Goal: Check status: Check status

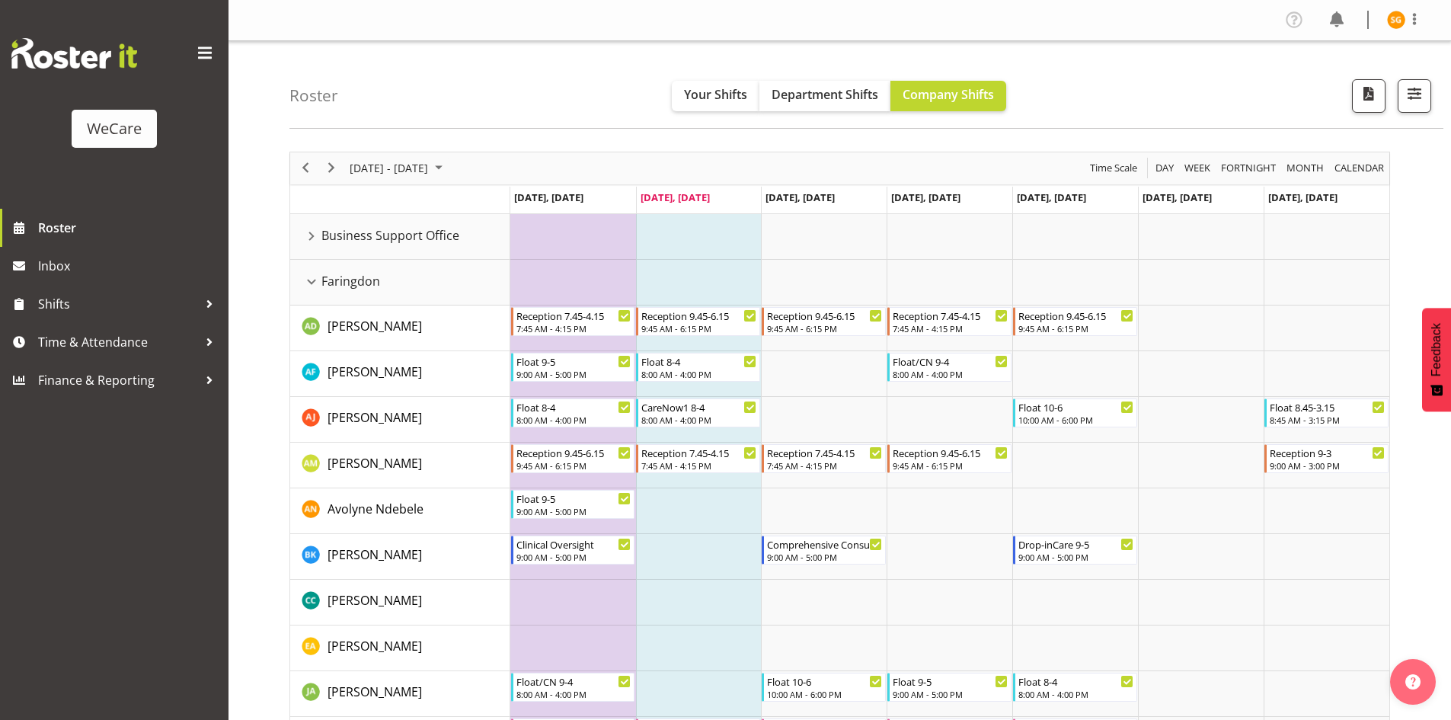
scroll to position [3237, 0]
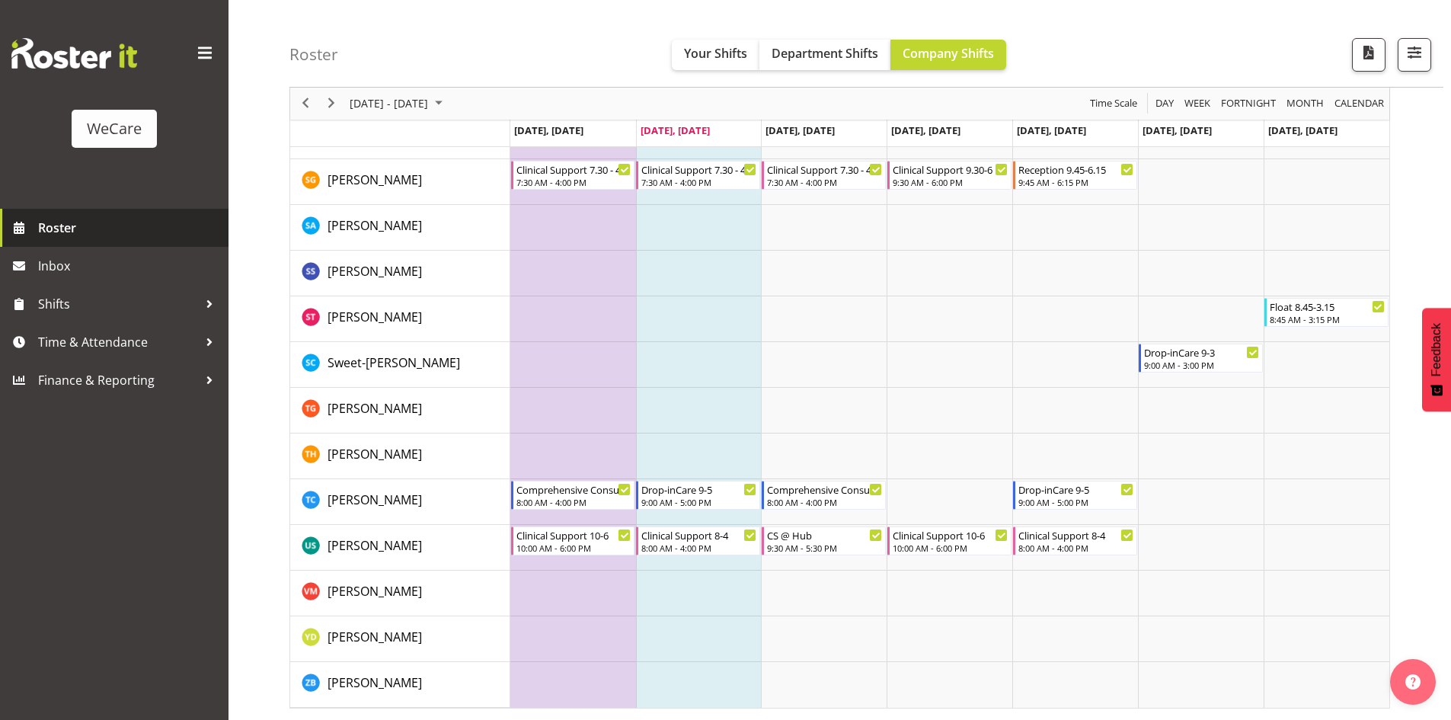
click at [39, 230] on span "Roster" at bounding box center [129, 227] width 183 height 23
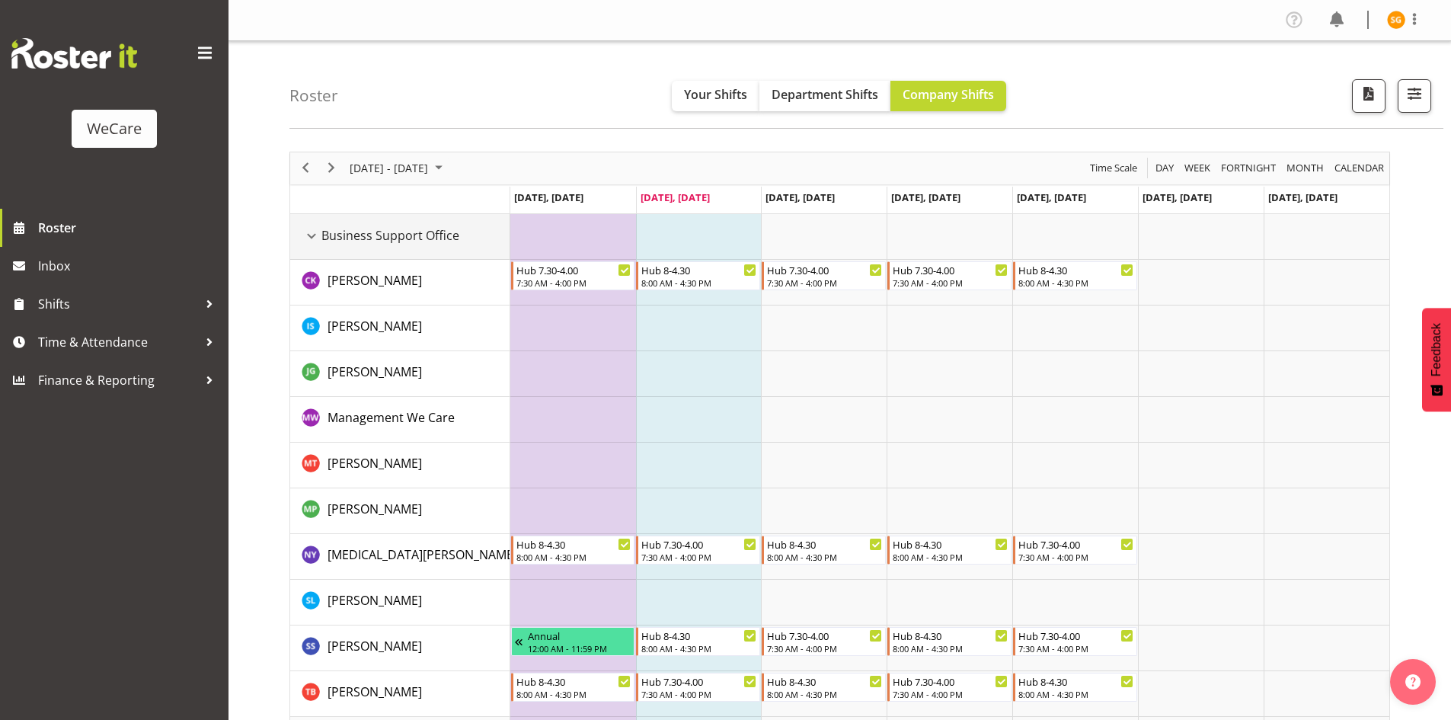
click at [315, 238] on div "Business Support Office resource" at bounding box center [312, 236] width 20 height 20
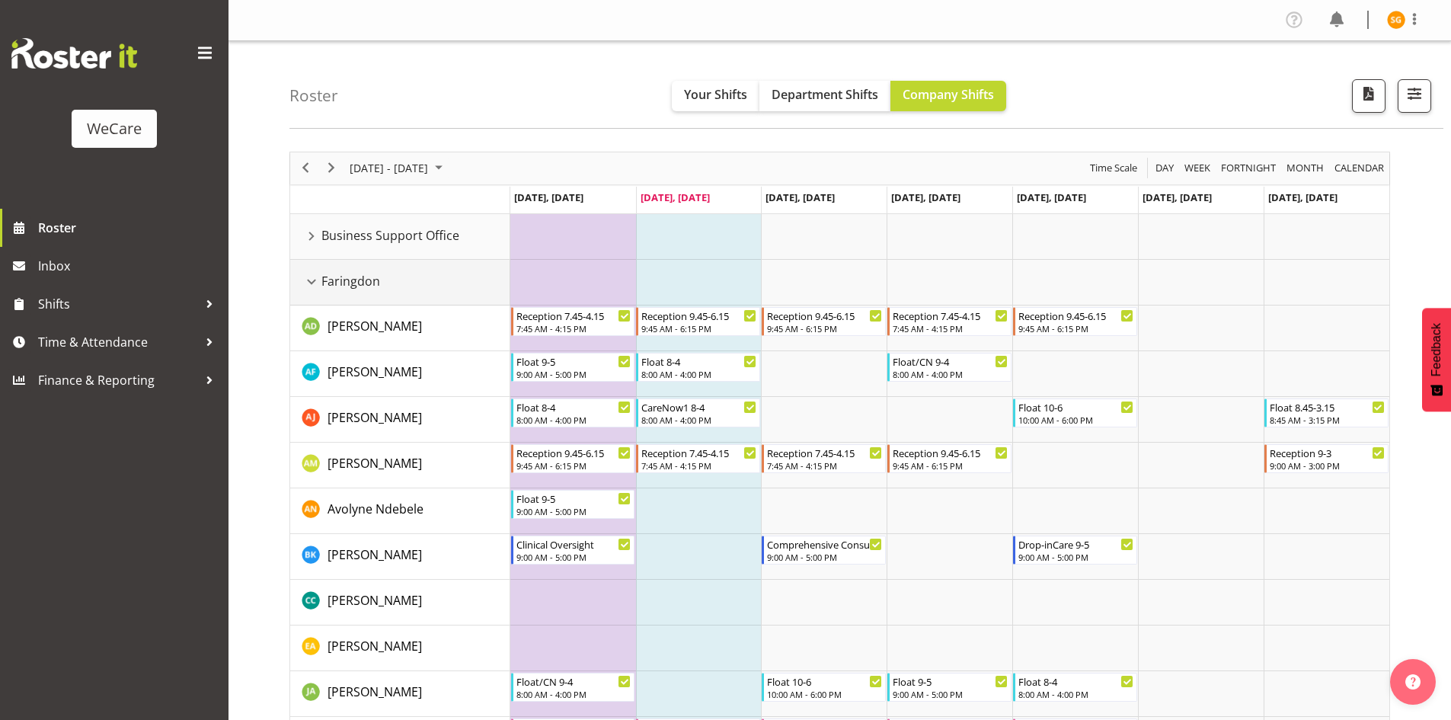
click at [309, 277] on div "Faringdon resource" at bounding box center [312, 282] width 20 height 20
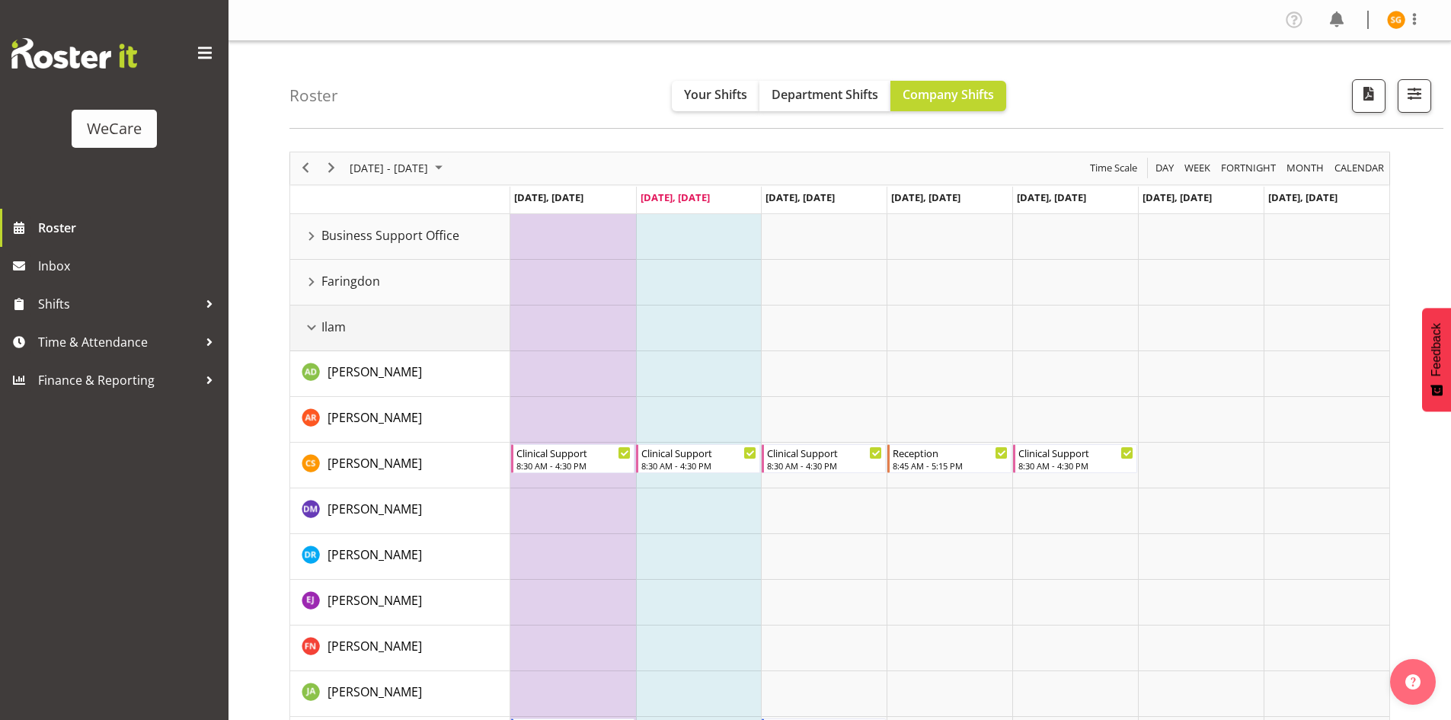
click at [308, 328] on div "Ilam resource" at bounding box center [312, 328] width 20 height 20
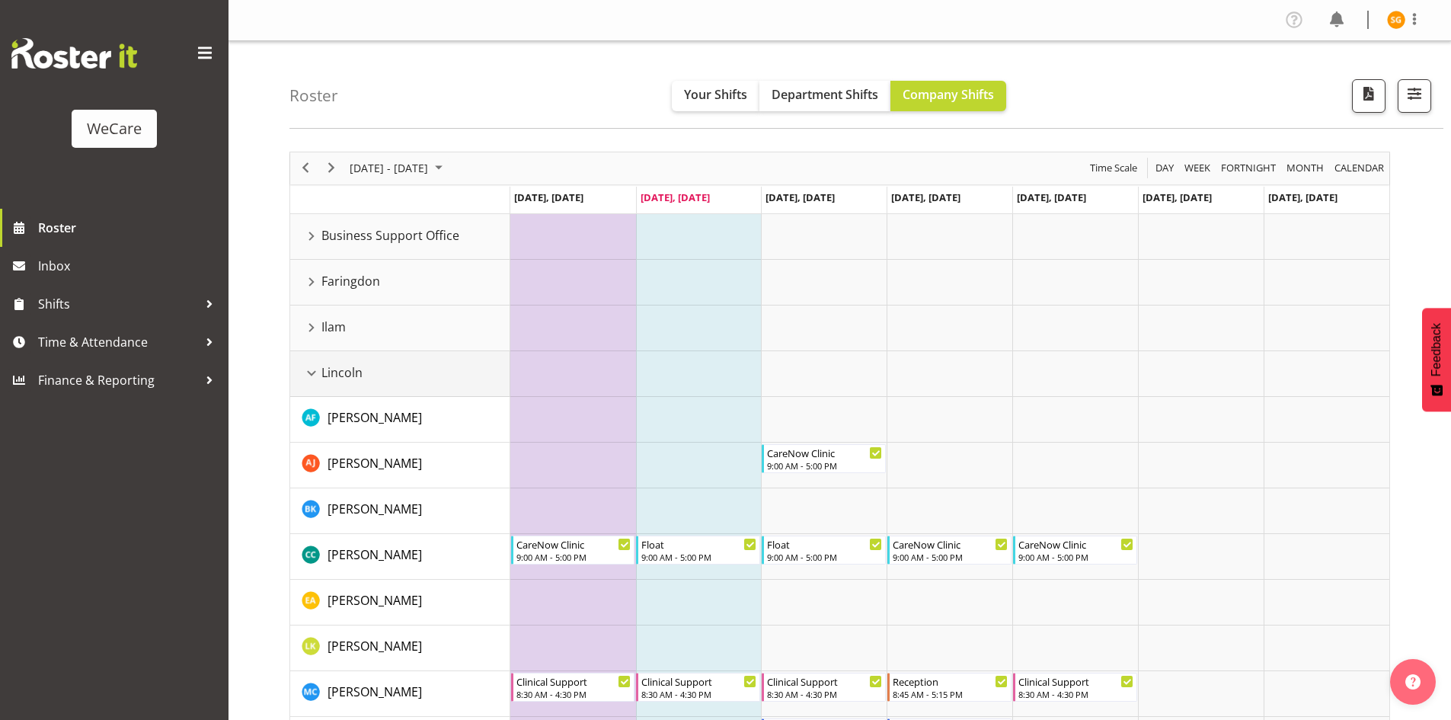
click at [312, 378] on div "Lincoln resource" at bounding box center [312, 373] width 20 height 20
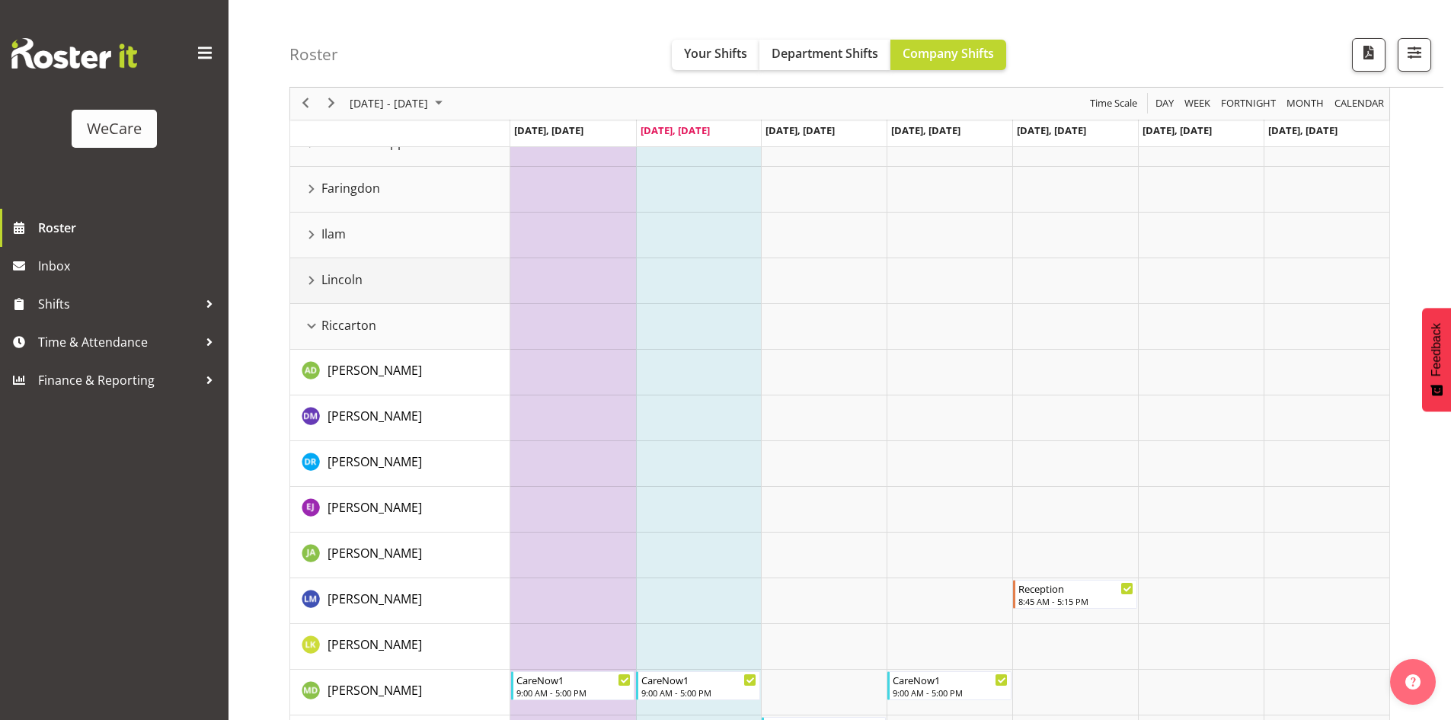
scroll to position [228, 0]
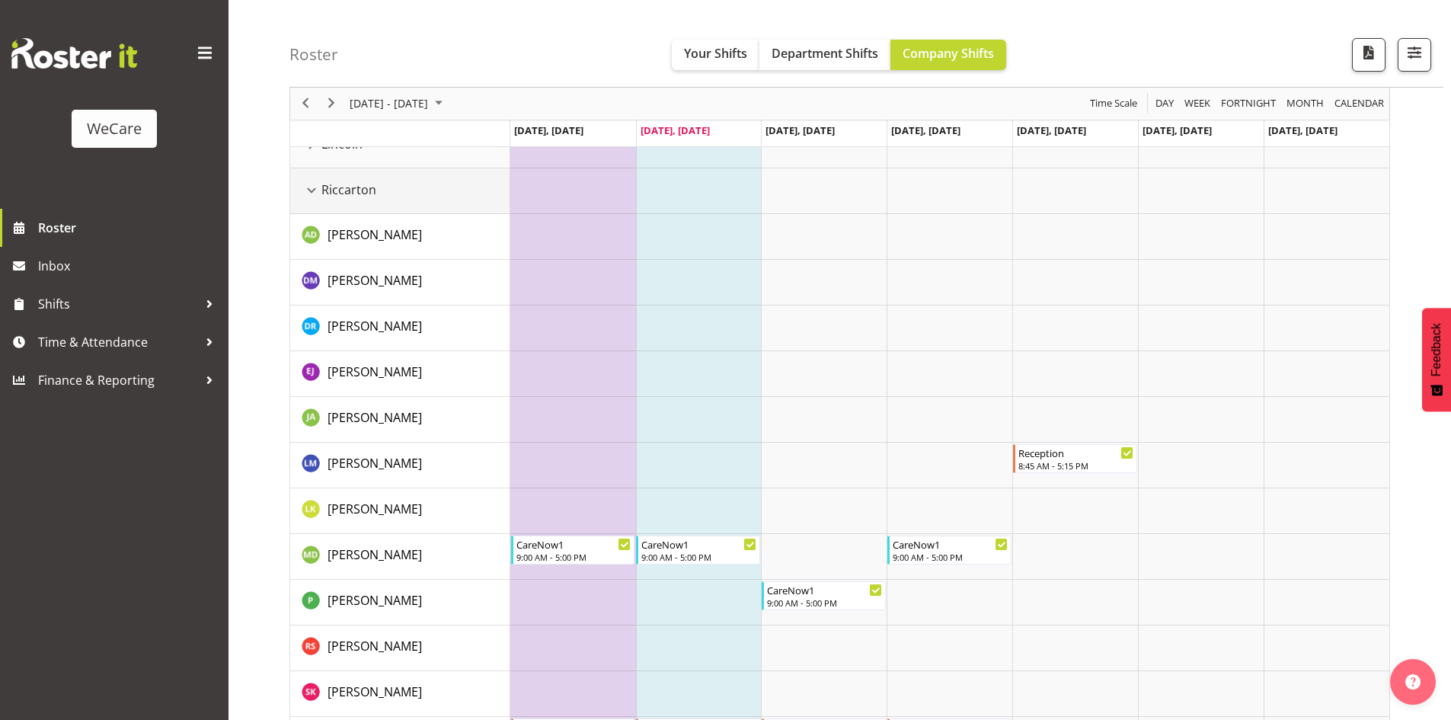
click at [311, 195] on div "Riccarton resource" at bounding box center [312, 190] width 20 height 20
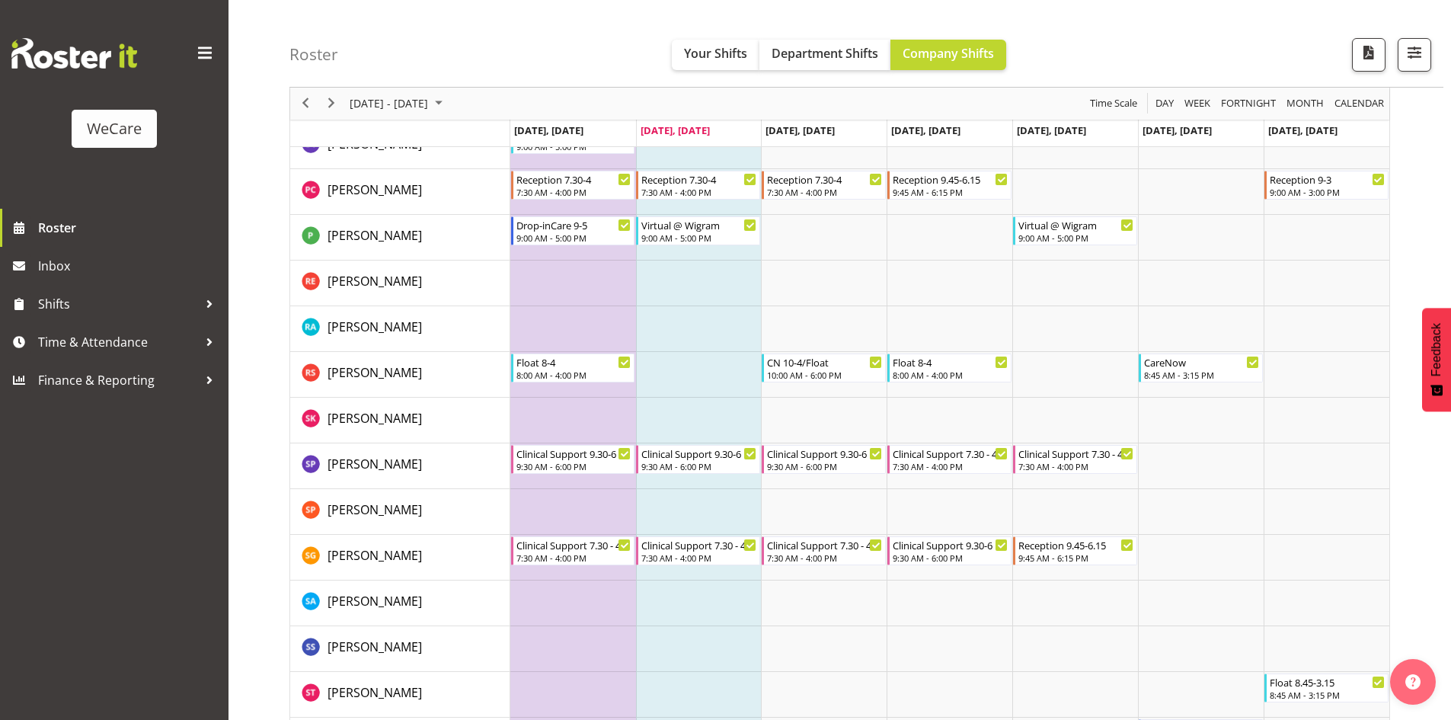
scroll to position [1980, 0]
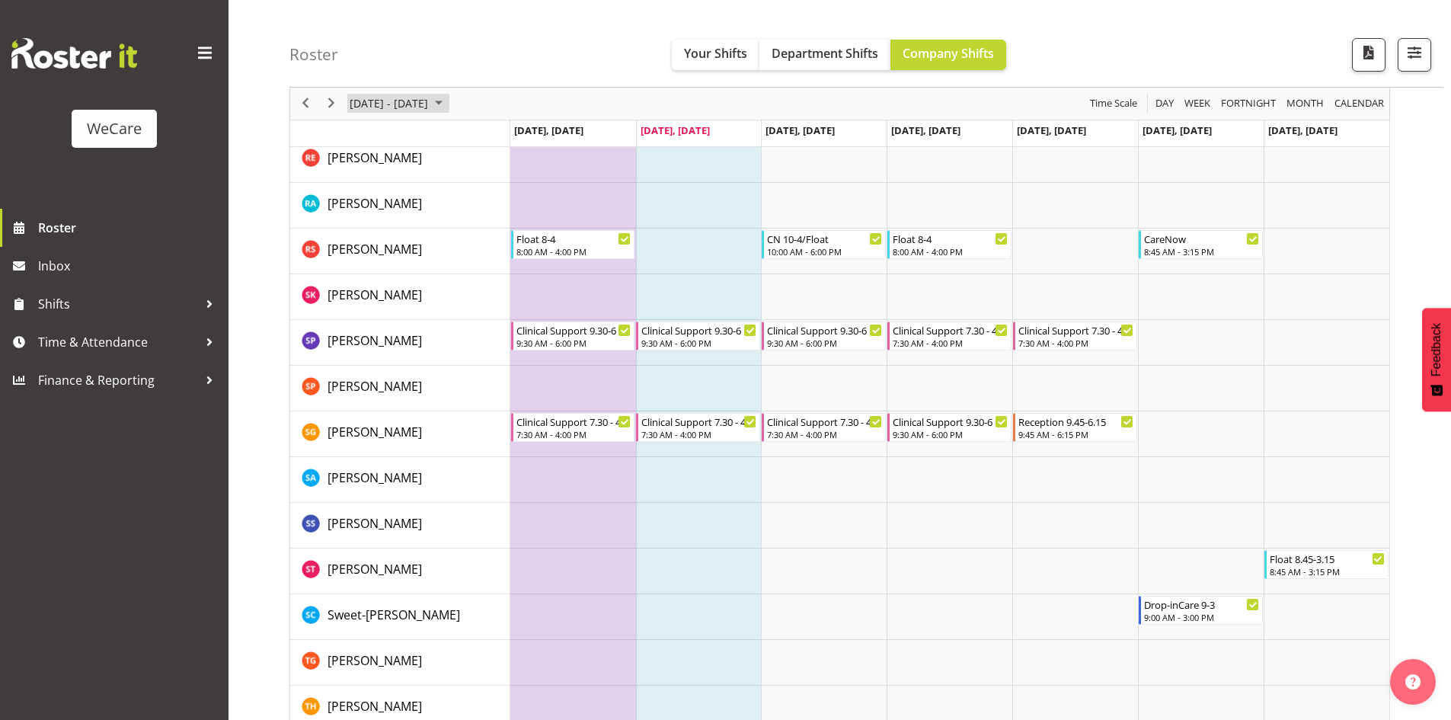
click at [420, 101] on span "[DATE] - [DATE]" at bounding box center [388, 103] width 81 height 19
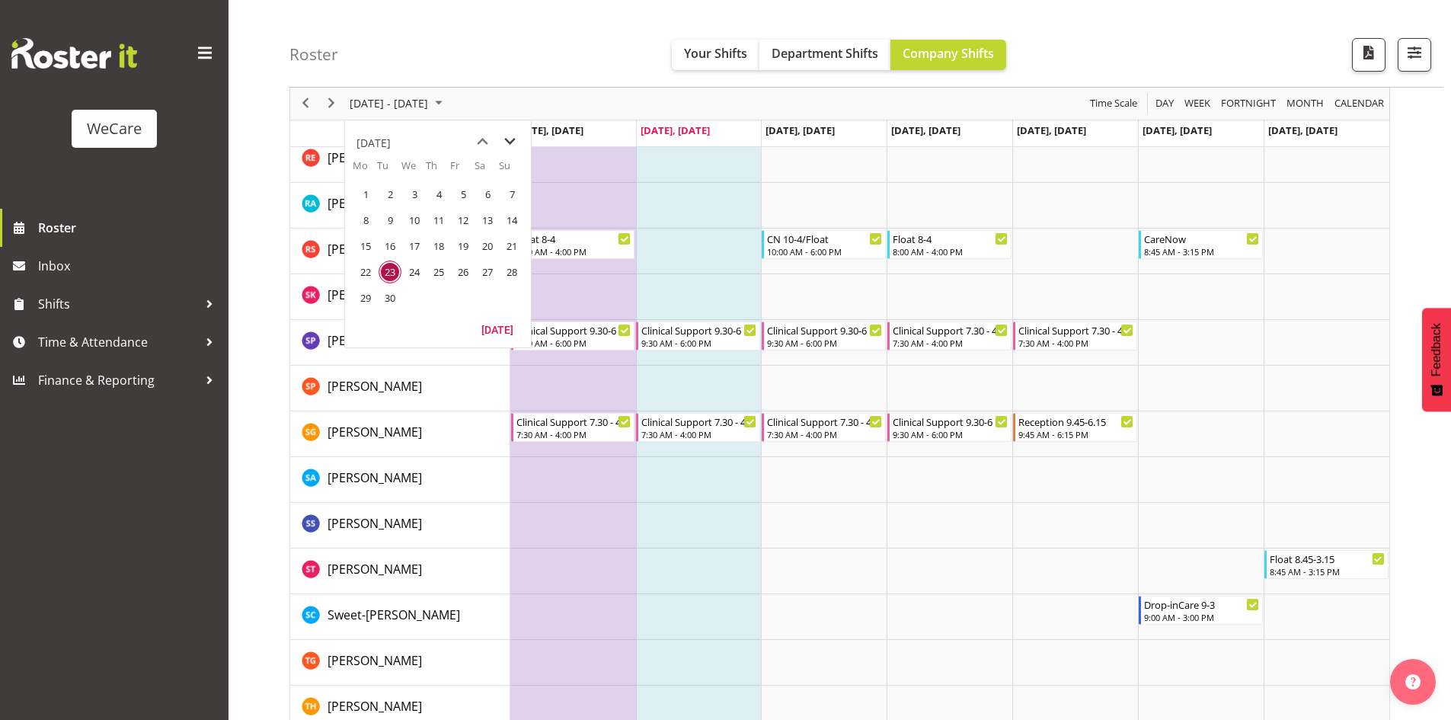
click at [516, 144] on span "next month" at bounding box center [510, 141] width 27 height 27
click at [415, 196] on span "1" at bounding box center [414, 194] width 23 height 23
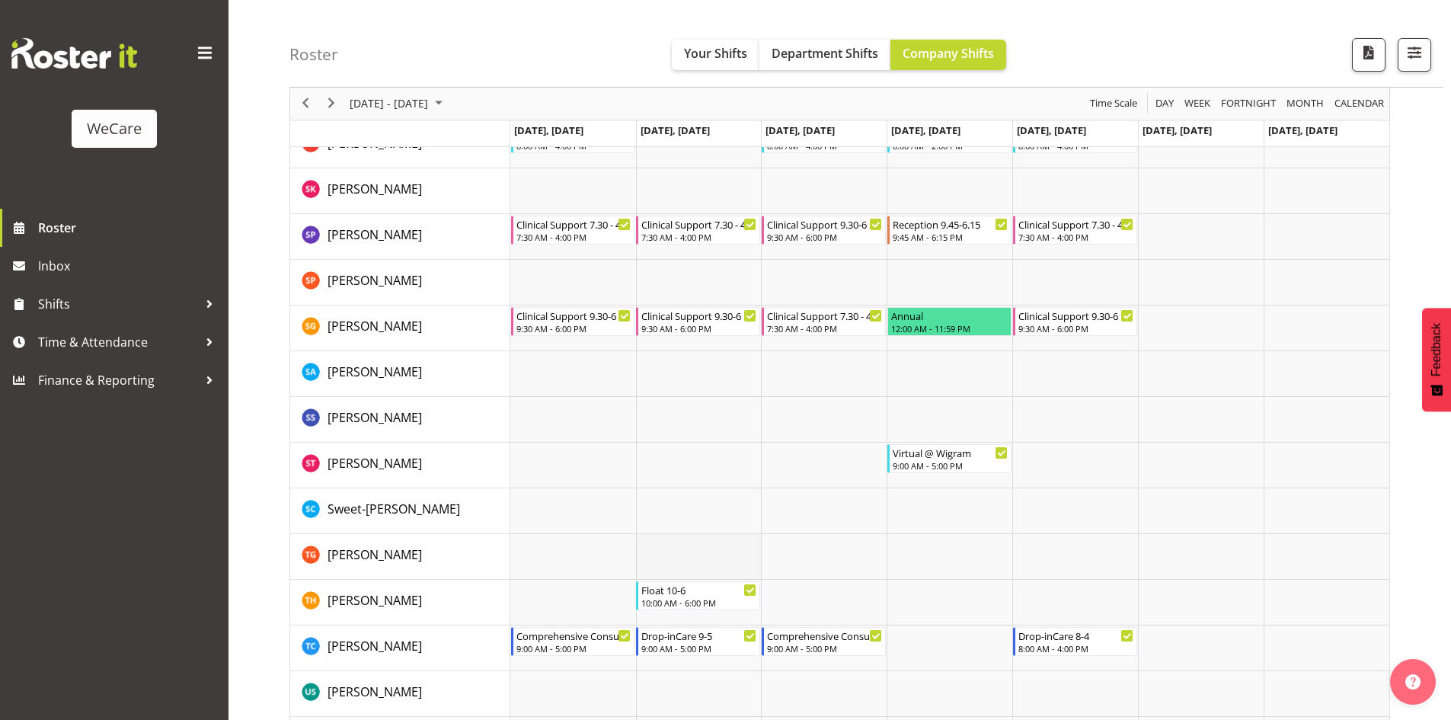
scroll to position [5636, 0]
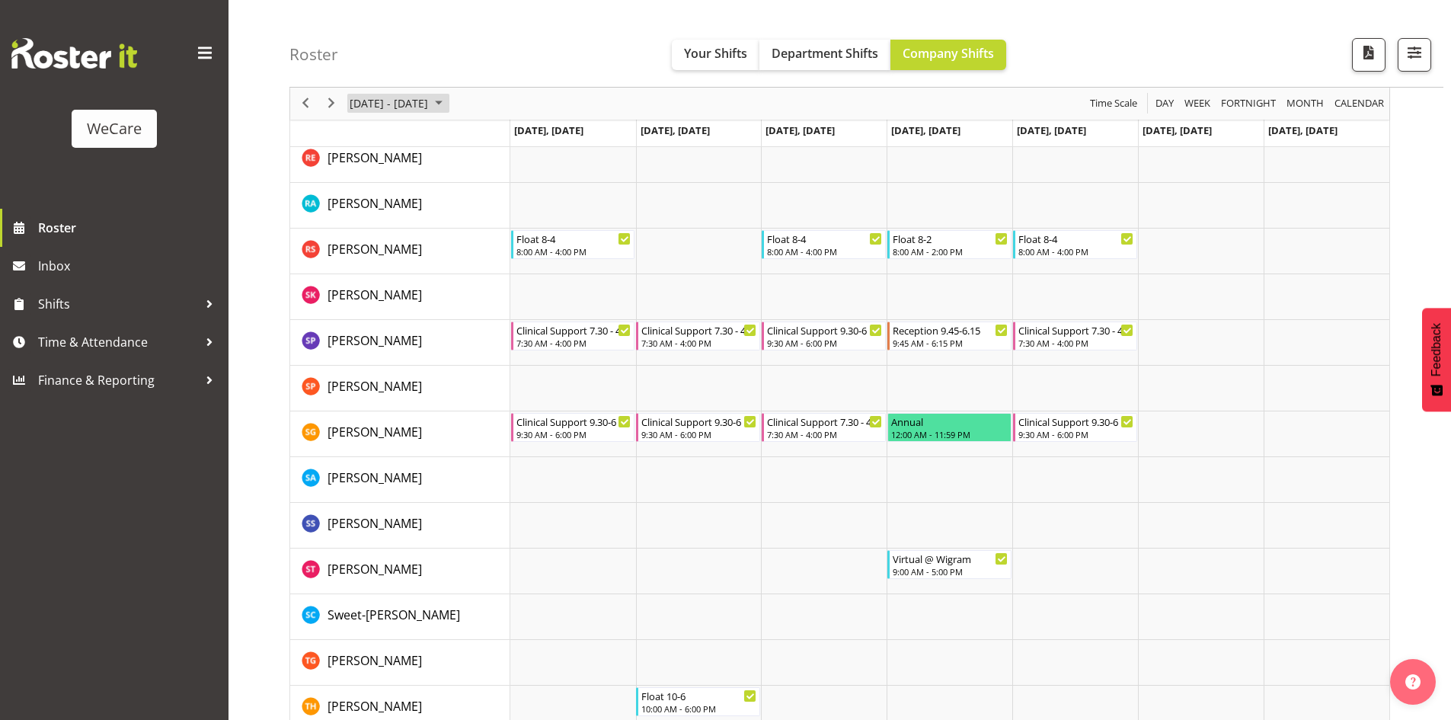
click at [448, 105] on span "October 2025" at bounding box center [439, 103] width 18 height 19
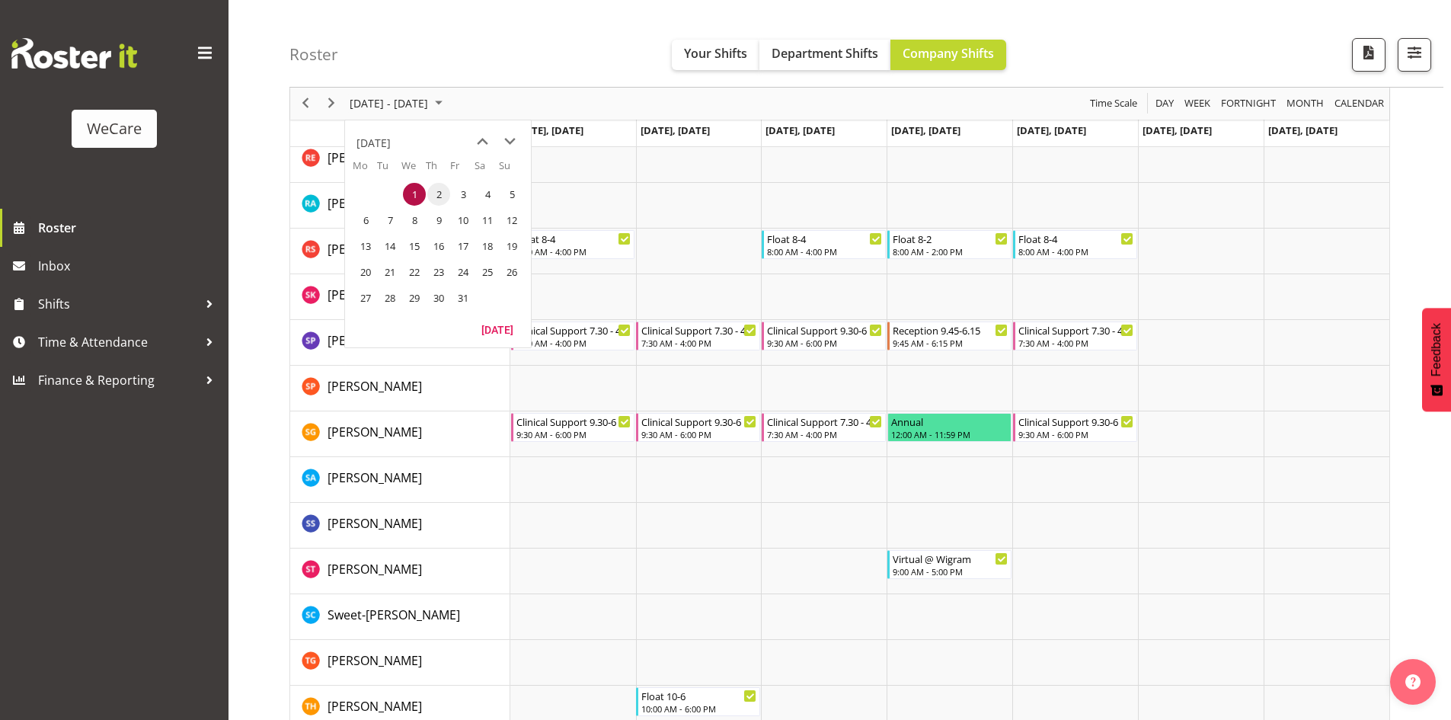
click at [433, 200] on span "2" at bounding box center [438, 194] width 23 height 23
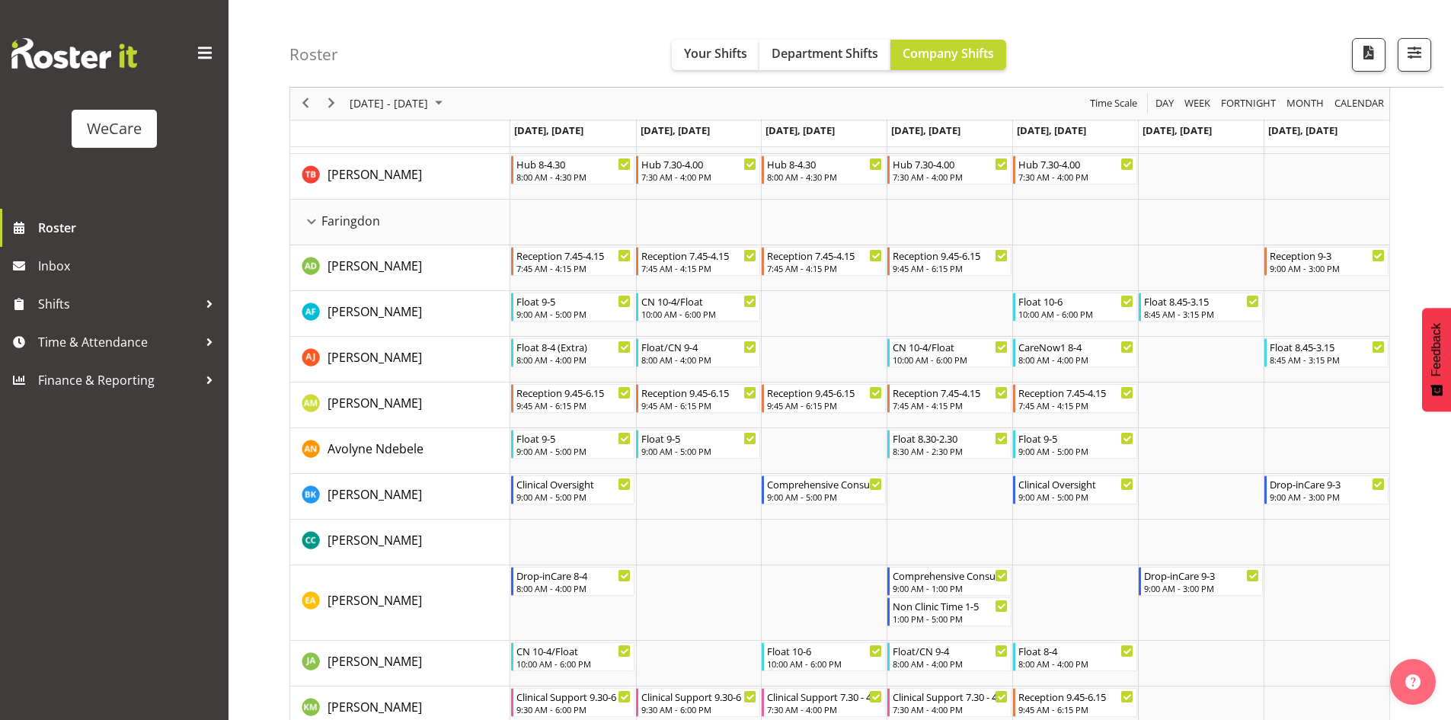
scroll to position [533, 0]
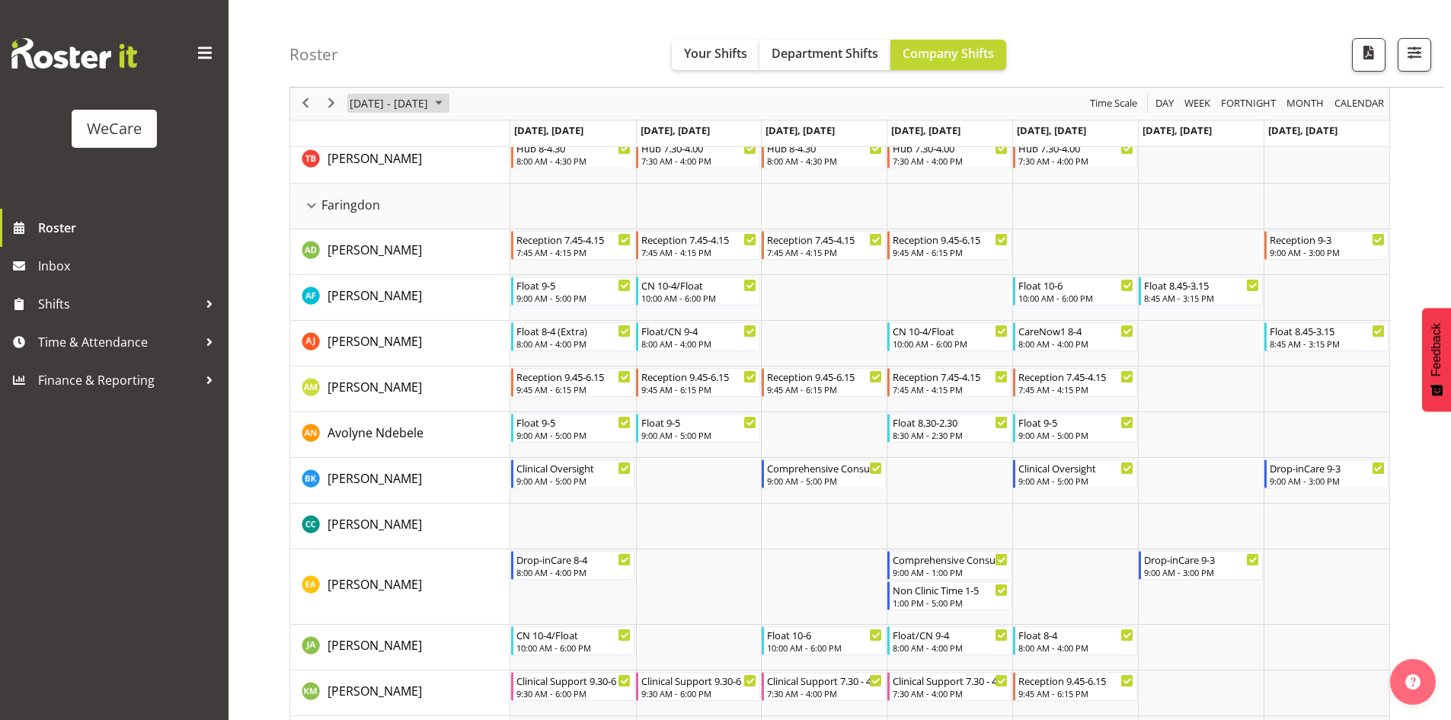
click at [430, 106] on span "Sep 29 - Oct 05, 2025" at bounding box center [388, 103] width 81 height 19
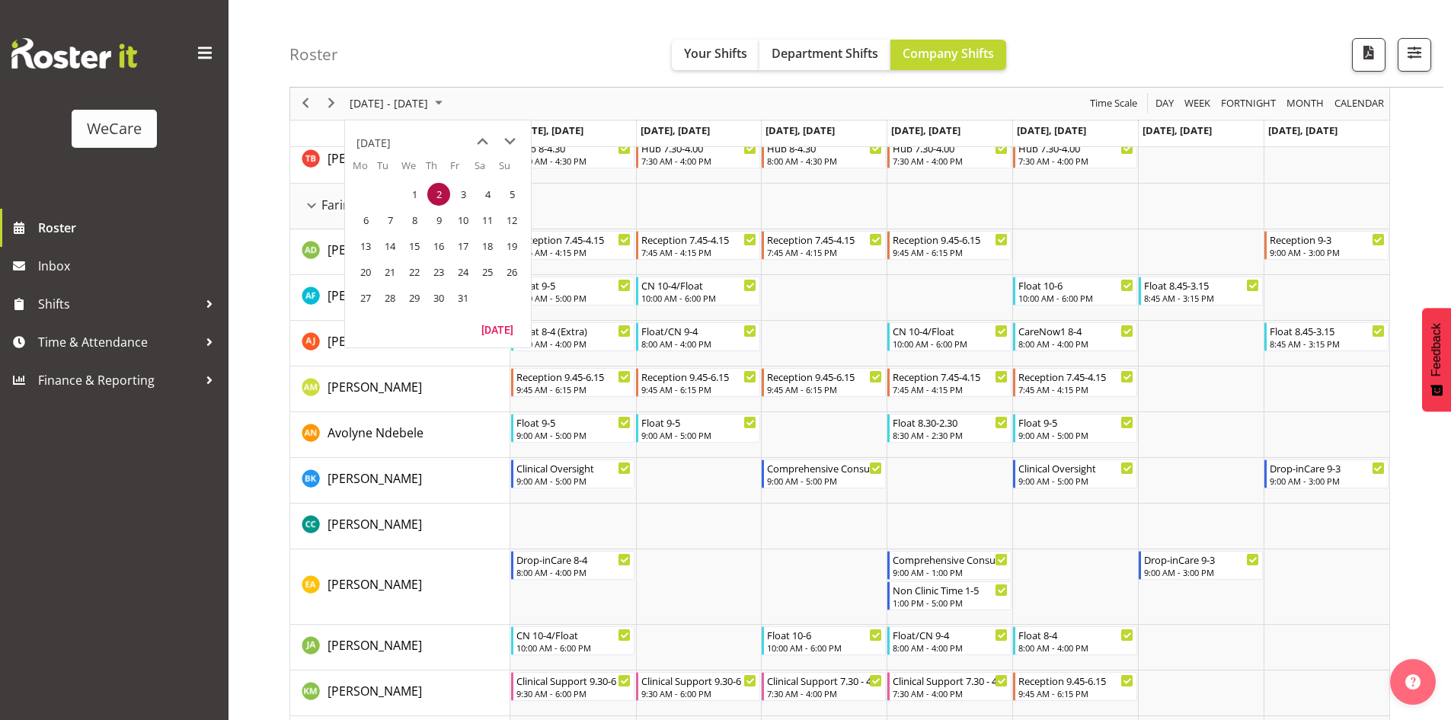
click at [551, 45] on div "Roster Your Shifts Department Shifts Company Shifts All Locations Clear Busines…" at bounding box center [866, 44] width 1154 height 88
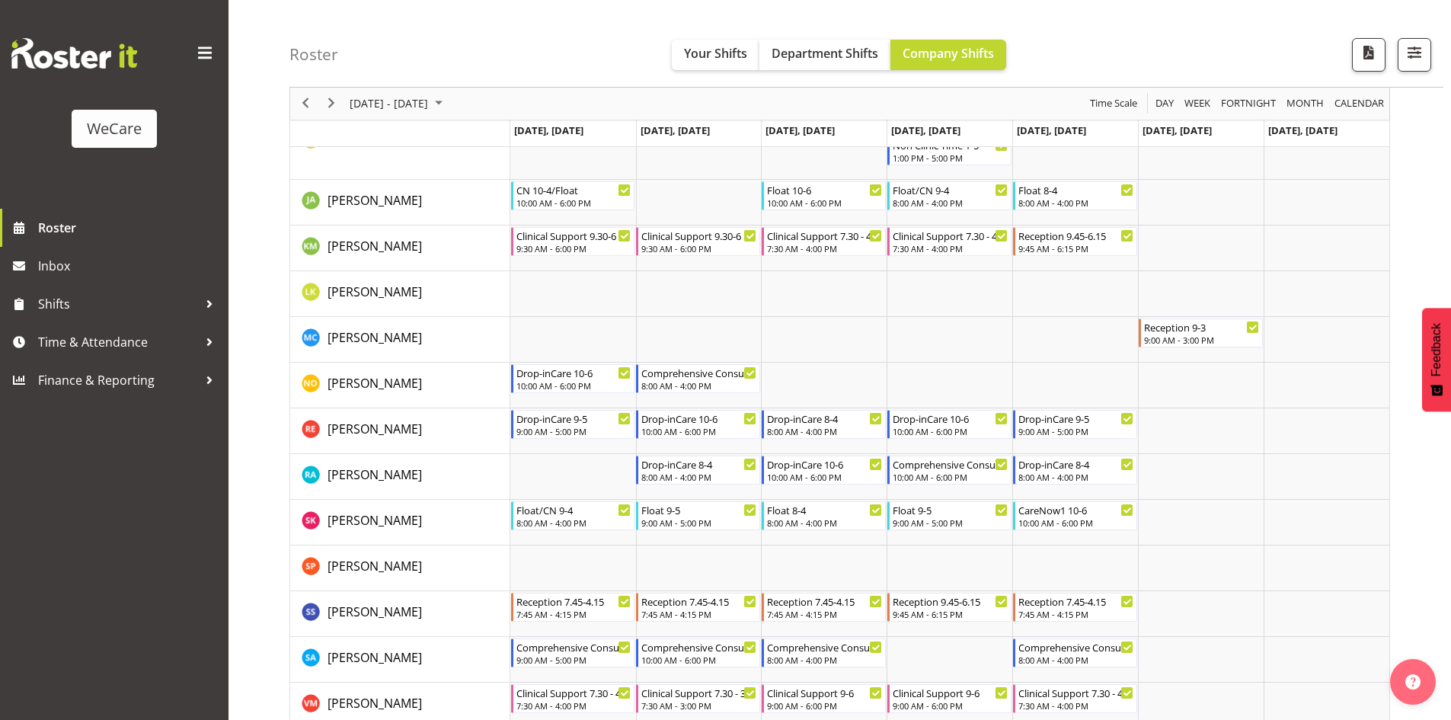
scroll to position [990, 0]
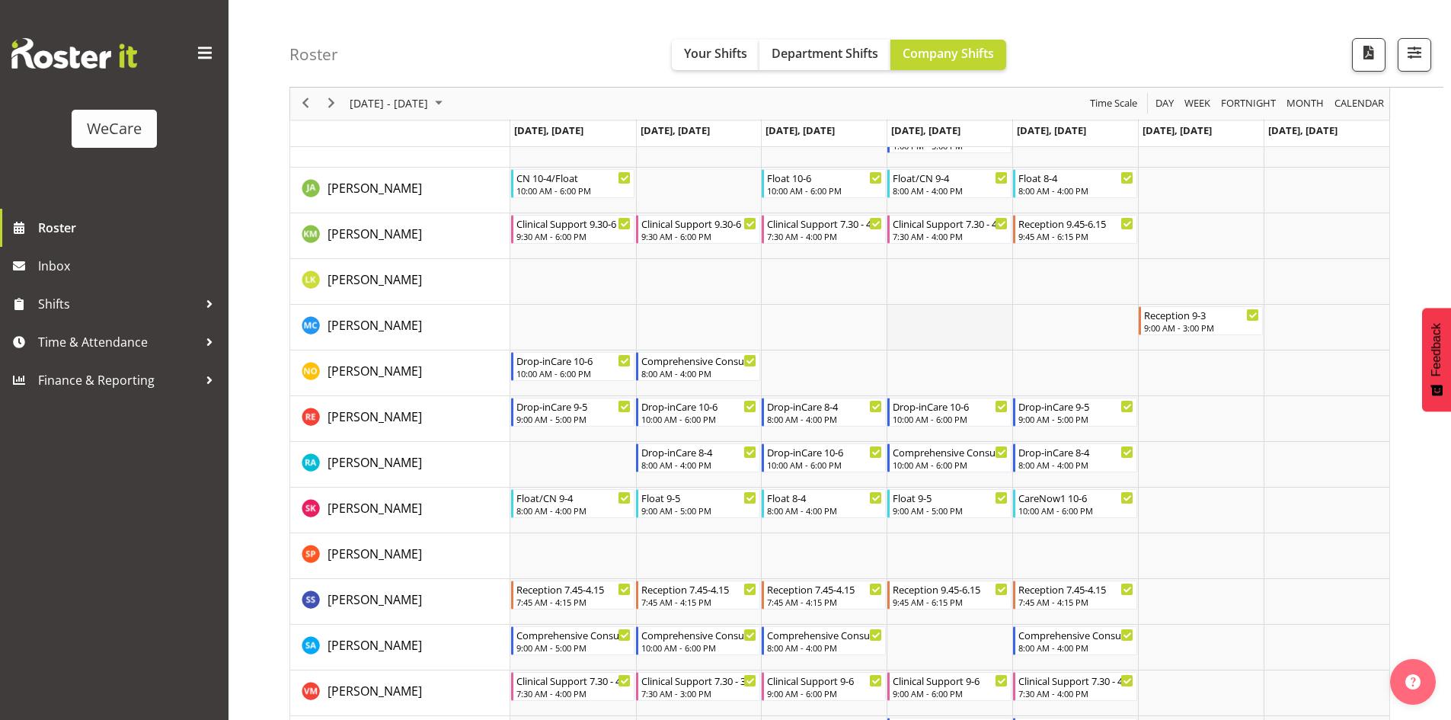
click at [946, 326] on td "Timeline Week of October 2, 2025" at bounding box center [949, 328] width 126 height 46
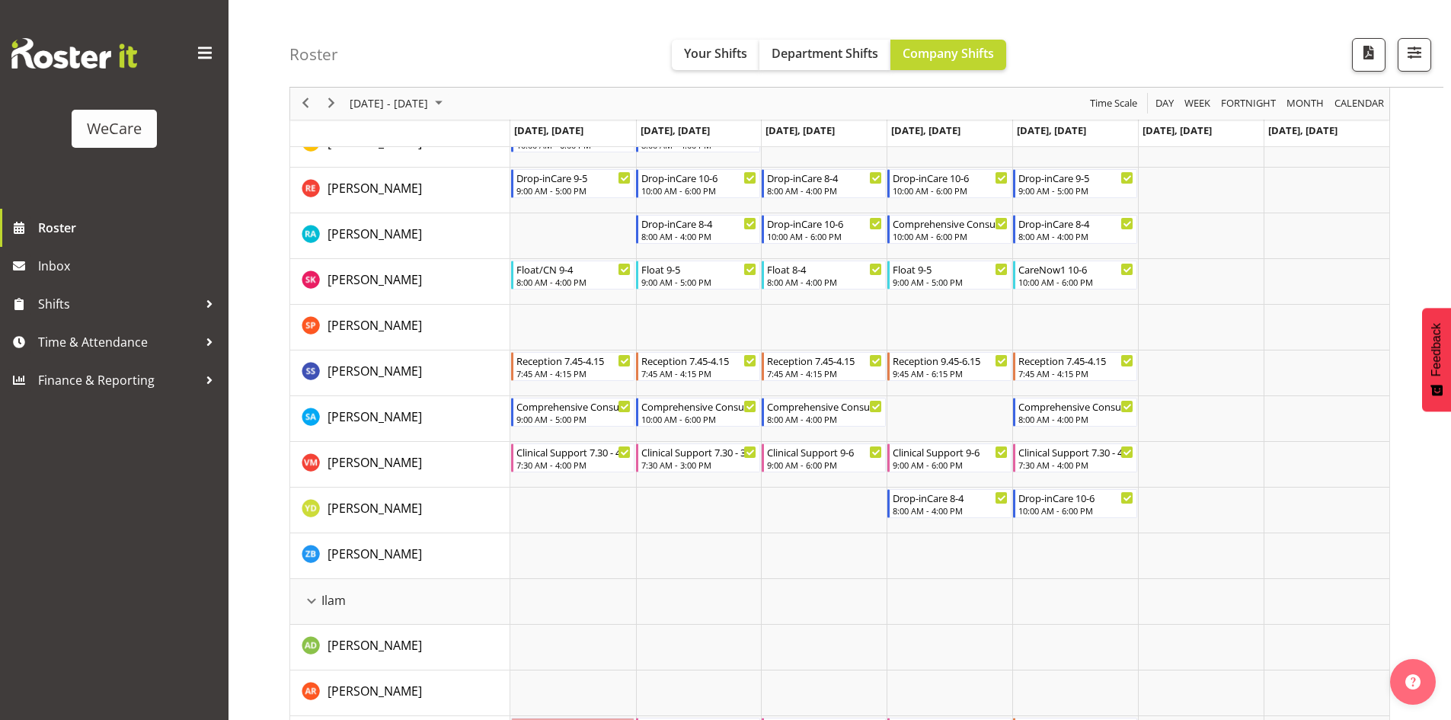
scroll to position [1142, 0]
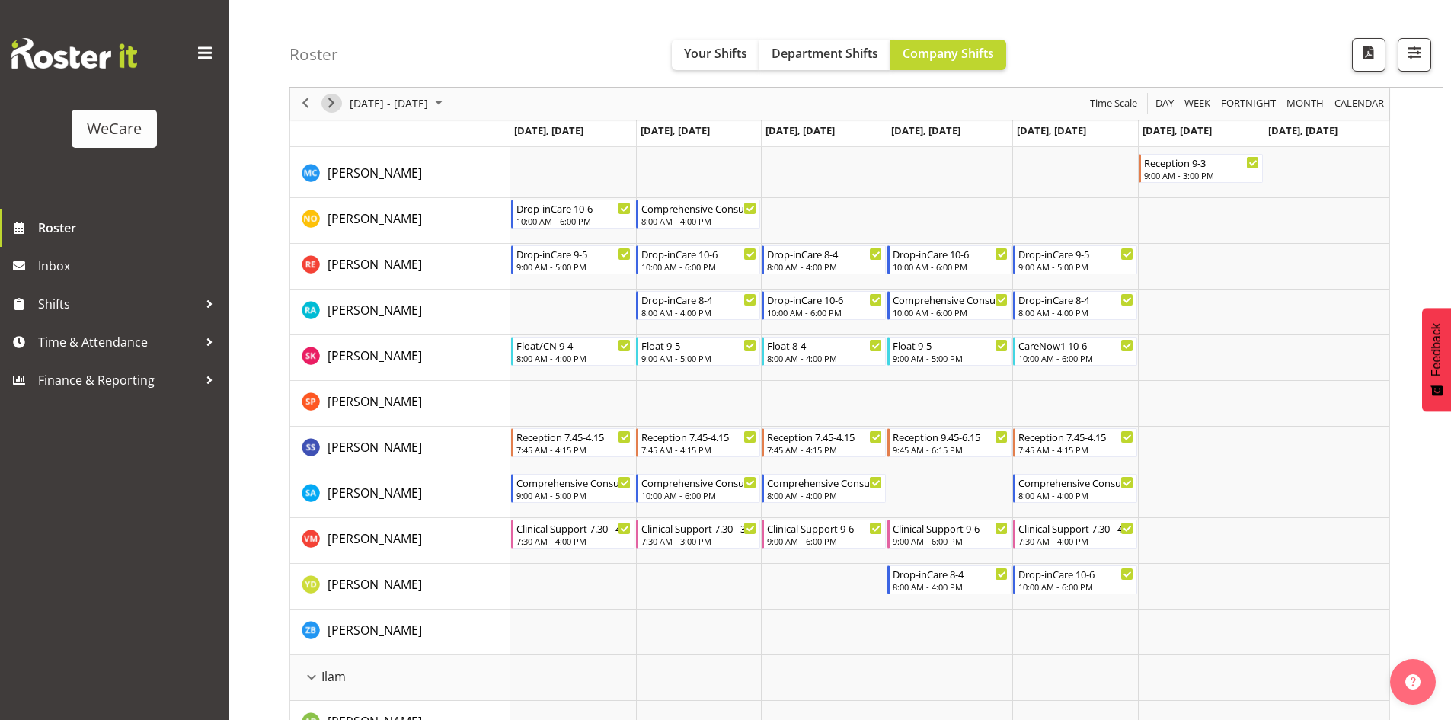
click at [336, 107] on span "Next" at bounding box center [331, 103] width 18 height 19
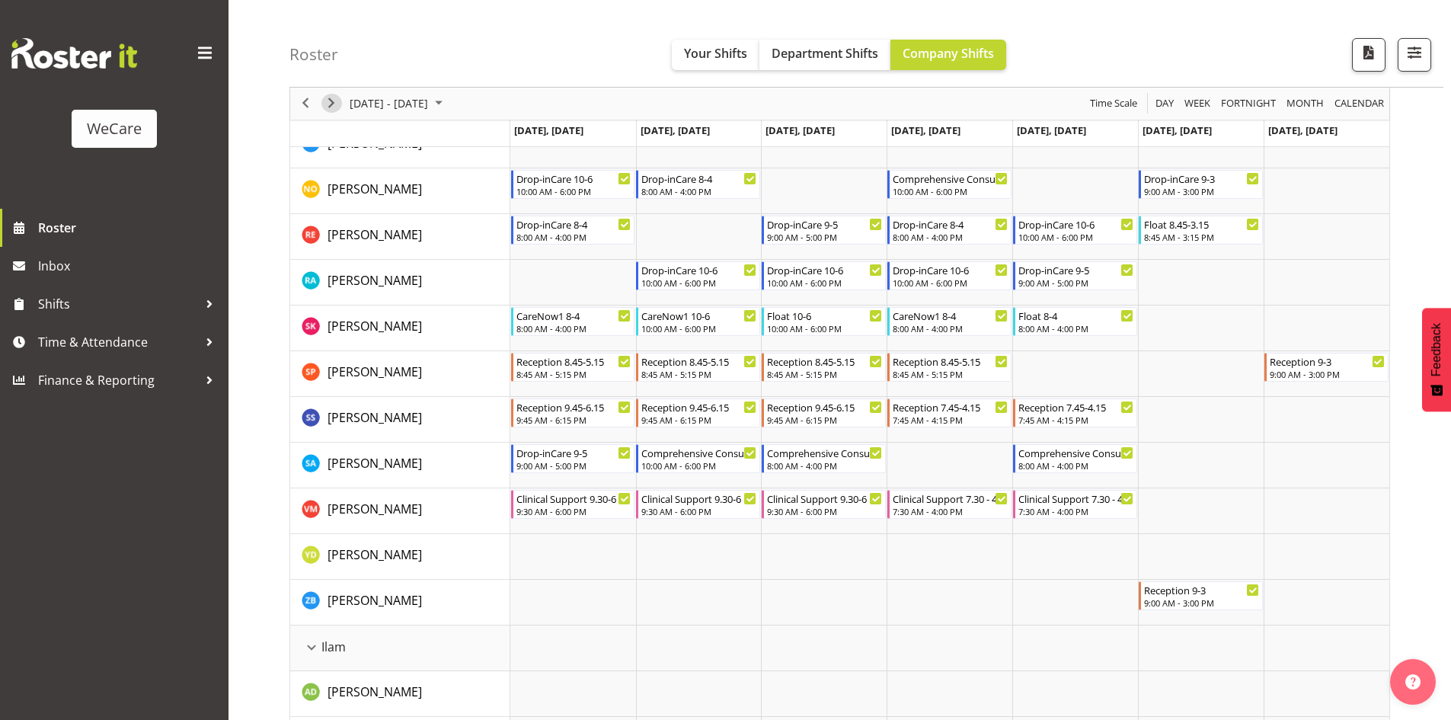
click at [336, 107] on span "Next" at bounding box center [331, 103] width 18 height 19
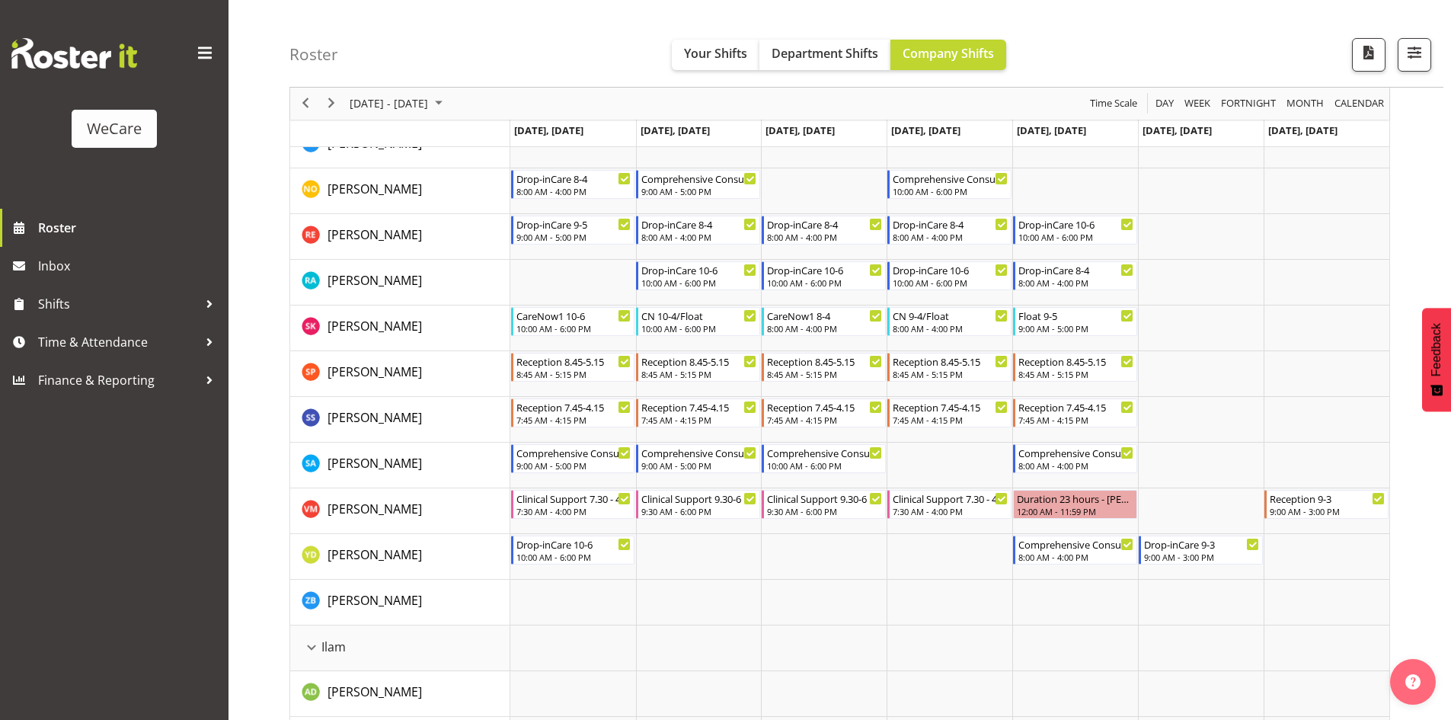
click at [1264, 34] on div "Roster Your Shifts Department Shifts Company Shifts All Locations Clear Busines…" at bounding box center [866, 44] width 1154 height 88
